Goal: Information Seeking & Learning: Learn about a topic

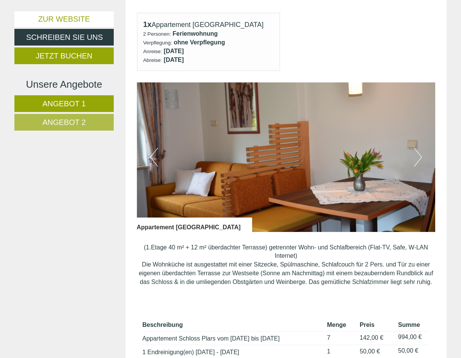
scroll to position [402, 0]
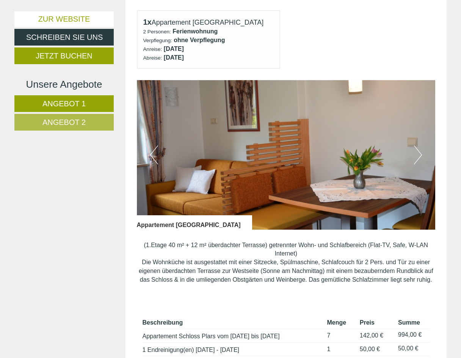
click at [421, 151] on button "Next" at bounding box center [418, 154] width 8 height 19
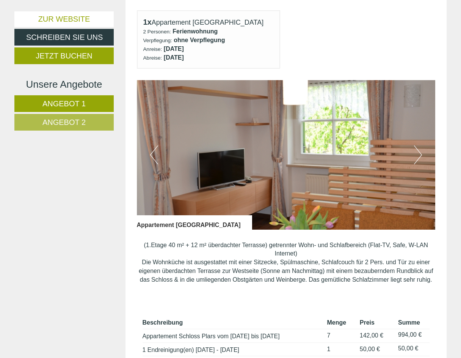
click at [421, 151] on button "Next" at bounding box center [418, 154] width 8 height 19
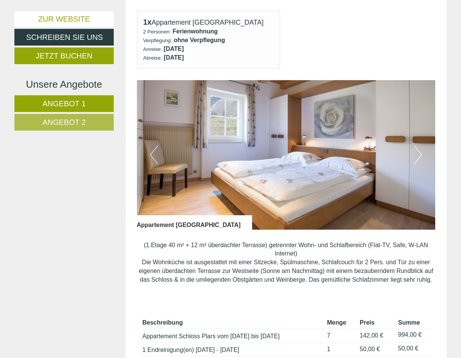
click at [421, 151] on button "Next" at bounding box center [418, 154] width 8 height 19
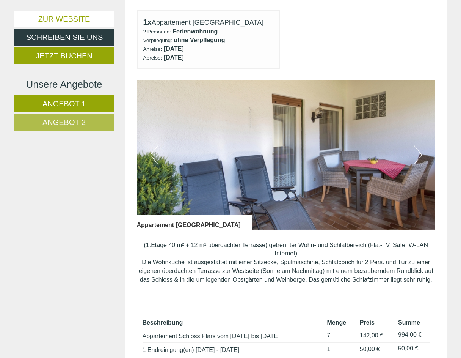
click at [421, 151] on button "Next" at bounding box center [418, 154] width 8 height 19
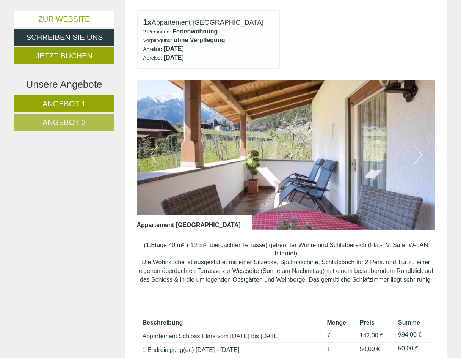
click at [421, 151] on button "Next" at bounding box center [418, 154] width 8 height 19
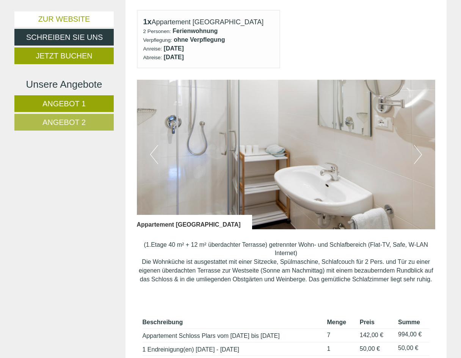
click at [421, 151] on button "Next" at bounding box center [418, 154] width 8 height 19
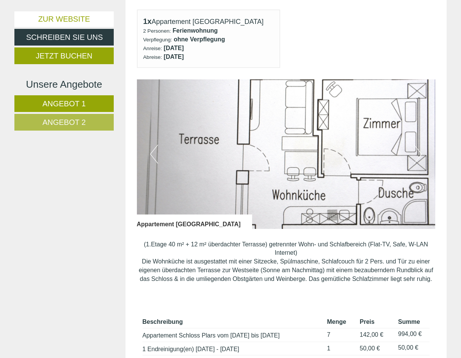
scroll to position [404, 0]
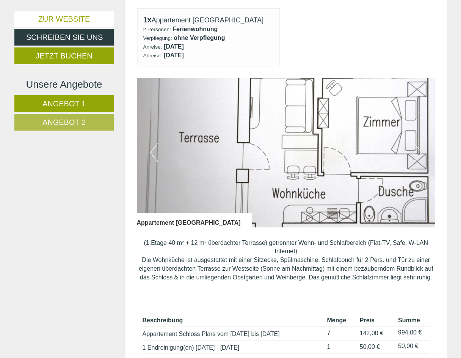
click at [421, 151] on button "Next" at bounding box center [418, 152] width 8 height 19
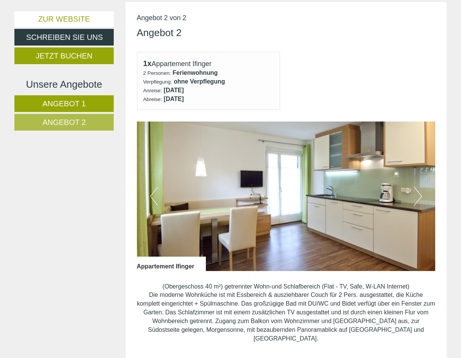
scroll to position [853, 0]
click at [421, 187] on button "Next" at bounding box center [418, 195] width 8 height 19
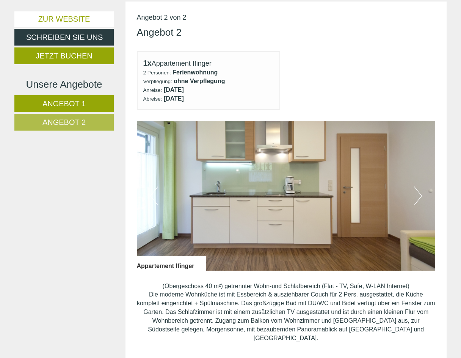
click at [421, 187] on button "Next" at bounding box center [418, 195] width 8 height 19
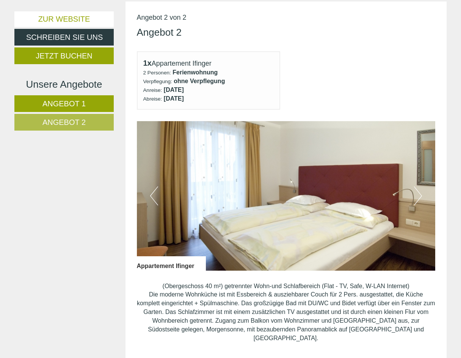
click at [421, 187] on button "Next" at bounding box center [418, 195] width 8 height 19
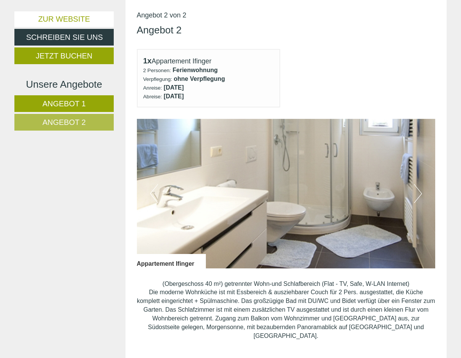
scroll to position [854, 0]
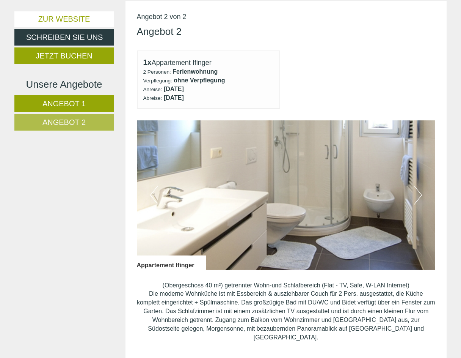
click at [420, 185] on button "Next" at bounding box center [418, 194] width 8 height 19
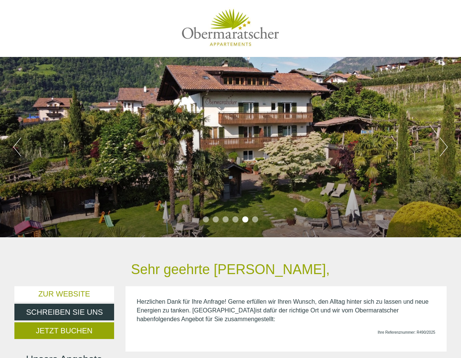
scroll to position [0, 0]
click at [446, 146] on button "Next" at bounding box center [444, 146] width 8 height 19
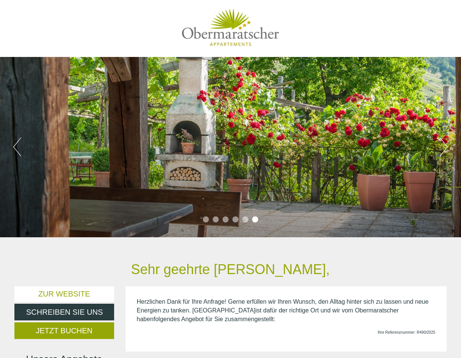
click at [446, 146] on button "Next" at bounding box center [444, 146] width 8 height 19
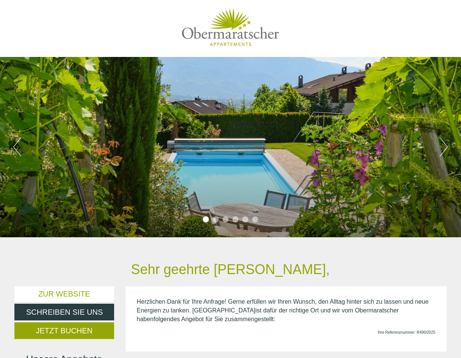
click at [446, 146] on button "Next" at bounding box center [444, 146] width 8 height 19
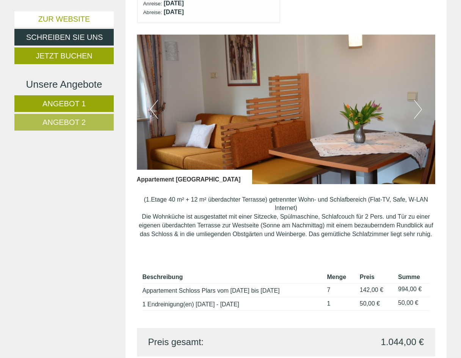
scroll to position [462, 0]
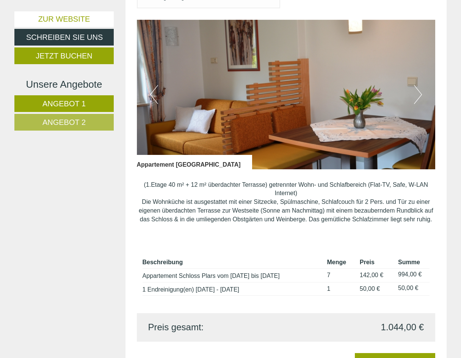
click at [71, 124] on span "Angebot 2" at bounding box center [63, 122] width 43 height 8
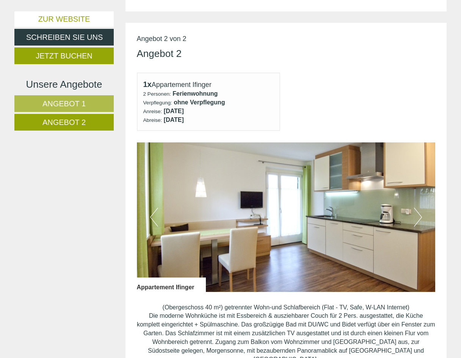
scroll to position [326, 0]
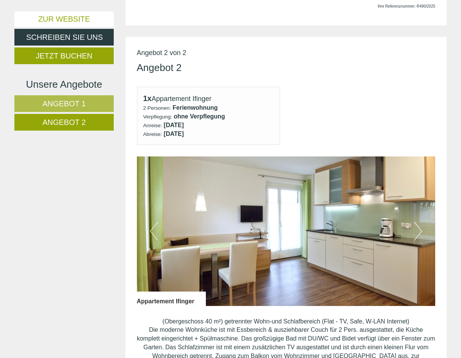
click at [420, 227] on button "Next" at bounding box center [418, 230] width 8 height 19
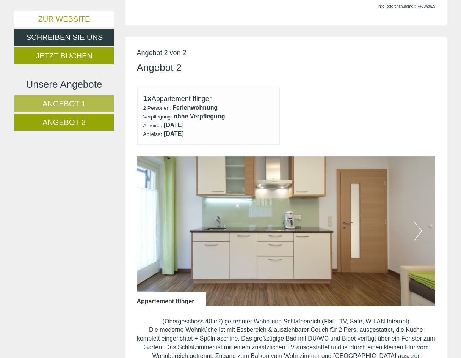
click at [152, 223] on button "Previous" at bounding box center [154, 230] width 8 height 19
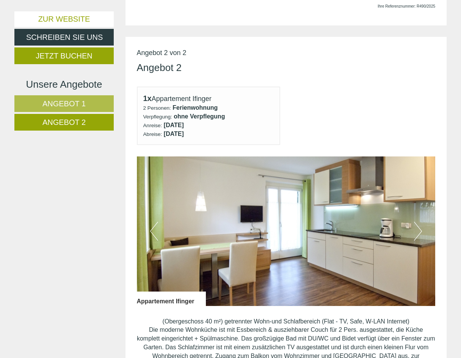
click at [421, 226] on button "Next" at bounding box center [418, 230] width 8 height 19
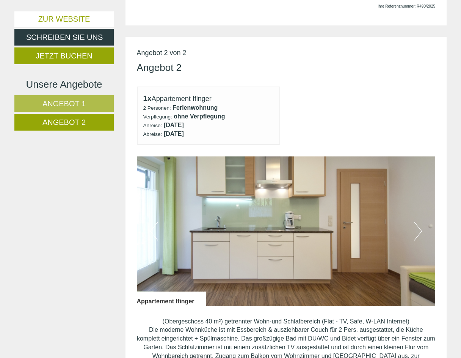
click at [421, 226] on button "Next" at bounding box center [418, 230] width 8 height 19
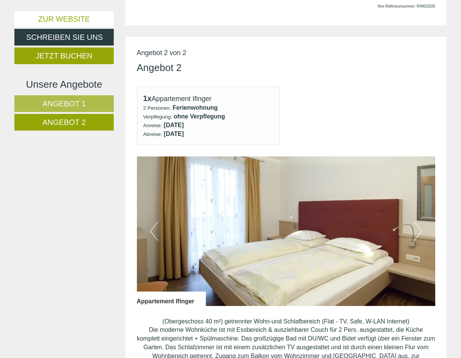
click at [421, 226] on button "Next" at bounding box center [418, 230] width 8 height 19
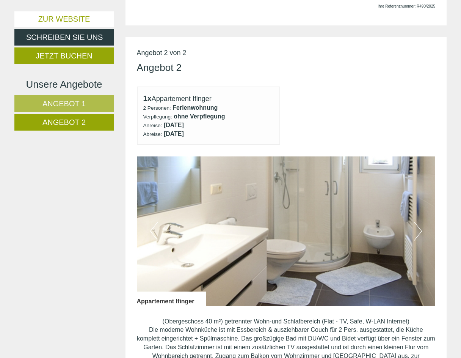
click at [420, 226] on button "Next" at bounding box center [418, 230] width 8 height 19
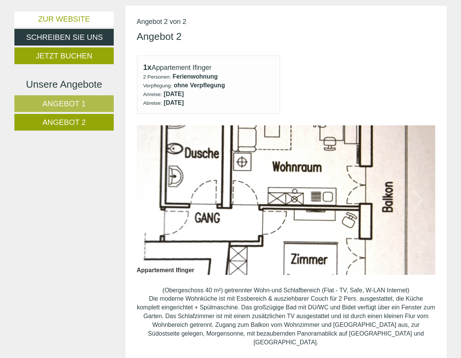
scroll to position [354, 0]
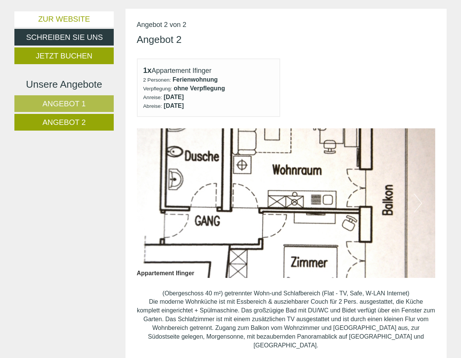
click at [421, 200] on button "Next" at bounding box center [418, 202] width 8 height 19
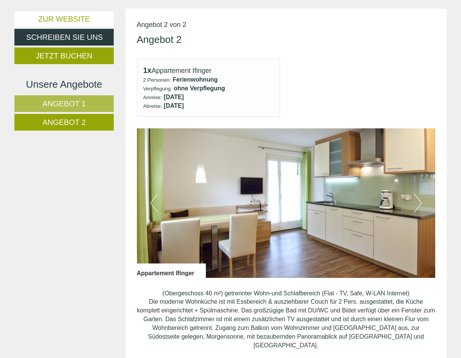
click at [422, 199] on img at bounding box center [286, 202] width 299 height 149
click at [420, 200] on button "Next" at bounding box center [418, 202] width 8 height 19
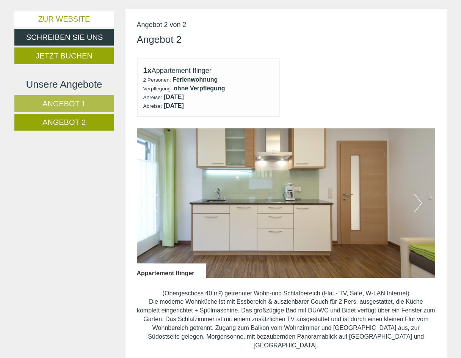
click at [420, 200] on button "Next" at bounding box center [418, 202] width 8 height 19
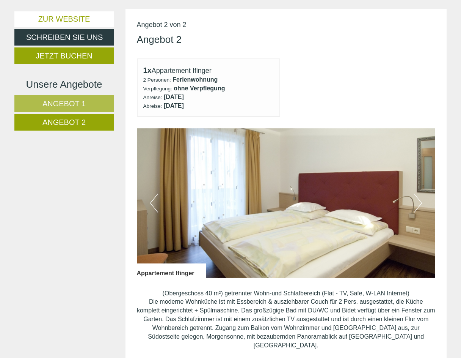
click at [420, 200] on button "Next" at bounding box center [418, 202] width 8 height 19
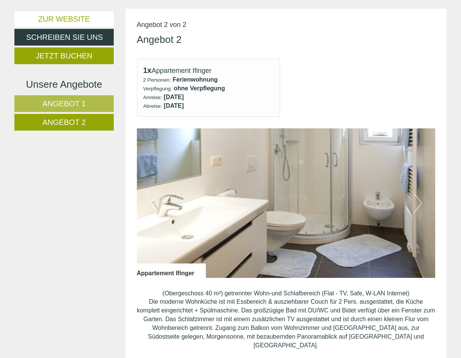
click at [420, 200] on button "Next" at bounding box center [418, 202] width 8 height 19
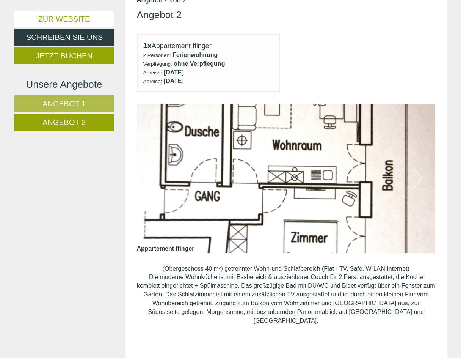
scroll to position [379, 0]
click at [90, 102] on link "Angebot 1" at bounding box center [63, 103] width 99 height 17
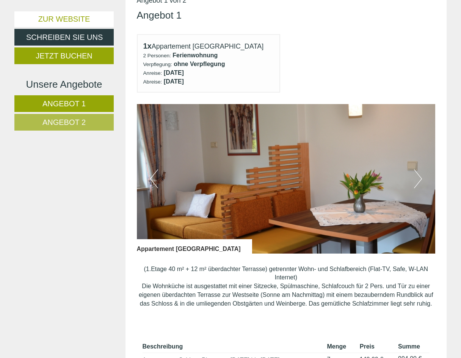
scroll to position [374, 0]
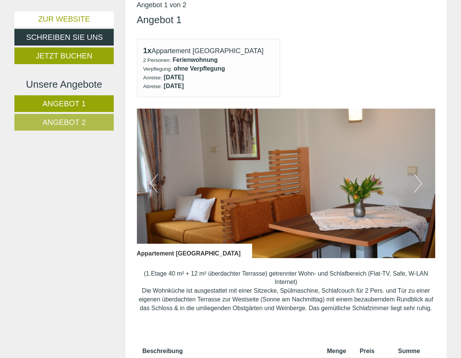
click at [421, 177] on button "Next" at bounding box center [418, 183] width 8 height 19
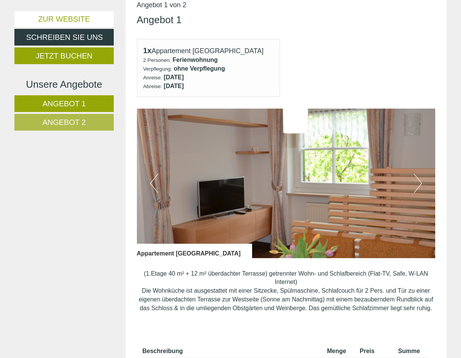
click at [421, 177] on button "Next" at bounding box center [418, 183] width 8 height 19
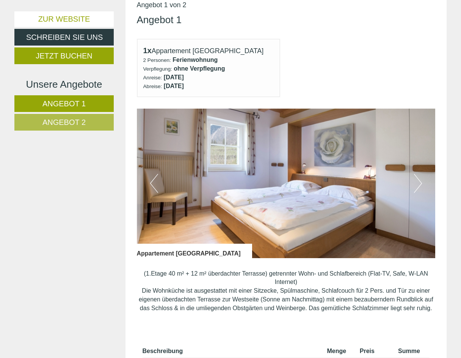
click at [421, 177] on button "Next" at bounding box center [418, 183] width 8 height 19
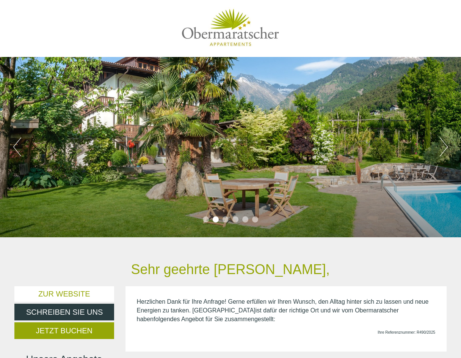
scroll to position [0, 0]
